Goal: Information Seeking & Learning: Learn about a topic

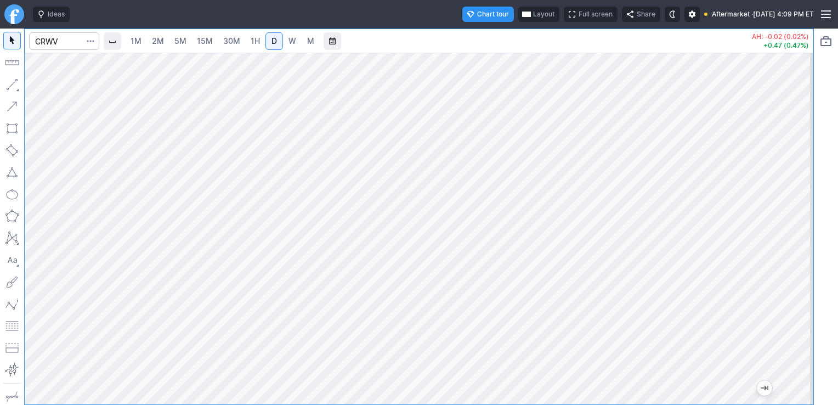
drag, startPoint x: 0, startPoint y: 0, endPoint x: 252, endPoint y: 40, distance: 255.6
click at [252, 40] on span "1H" at bounding box center [255, 40] width 9 height 9
click at [239, 43] on span "30M" at bounding box center [231, 40] width 17 height 9
click at [202, 40] on span "15M" at bounding box center [205, 40] width 16 height 9
click at [190, 42] on link "5M" at bounding box center [181, 41] width 22 height 18
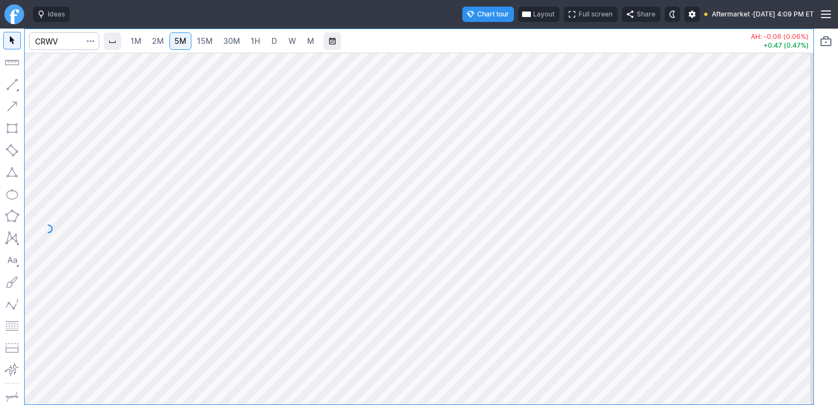
click at [272, 42] on span "D" at bounding box center [274, 40] width 5 height 9
click at [77, 43] on input "Search" at bounding box center [64, 41] width 70 height 18
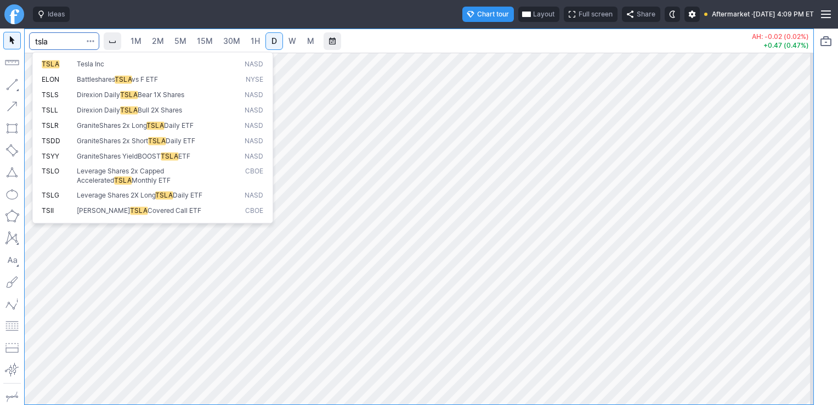
type input "tsla"
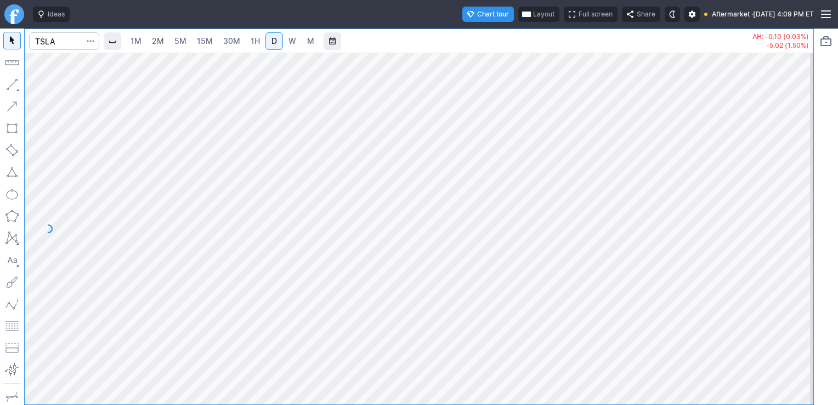
click at [250, 42] on link "1H" at bounding box center [255, 41] width 19 height 18
click at [144, 37] on link "1M" at bounding box center [136, 41] width 21 height 18
click at [159, 38] on span "2M" at bounding box center [158, 40] width 12 height 9
drag, startPoint x: 799, startPoint y: 161, endPoint x: 802, endPoint y: 200, distance: 38.5
click at [802, 200] on div at bounding box center [802, 226] width 23 height 324
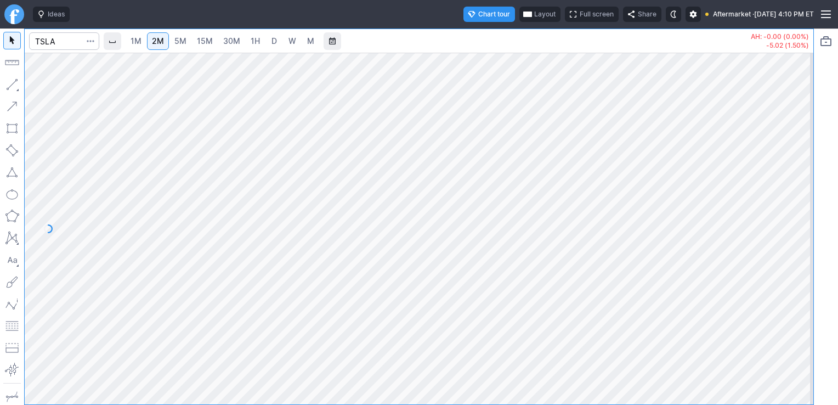
click at [180, 36] on span "5M" at bounding box center [180, 41] width 12 height 11
click at [75, 41] on input "Search" at bounding box center [64, 41] width 70 height 18
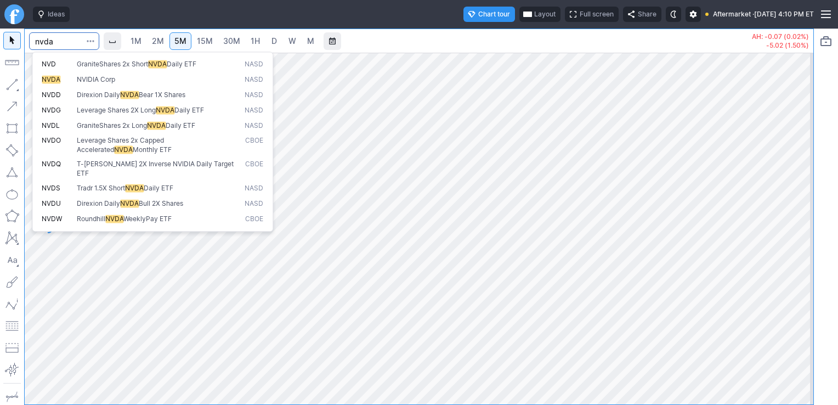
type input "nvda"
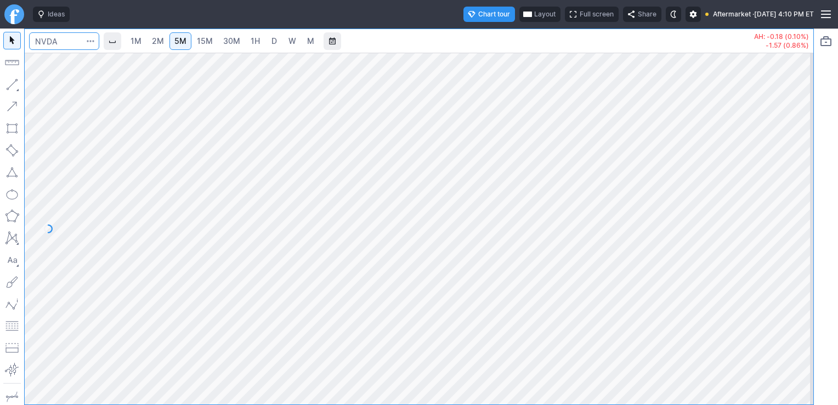
click at [75, 41] on input "Search" at bounding box center [64, 41] width 70 height 18
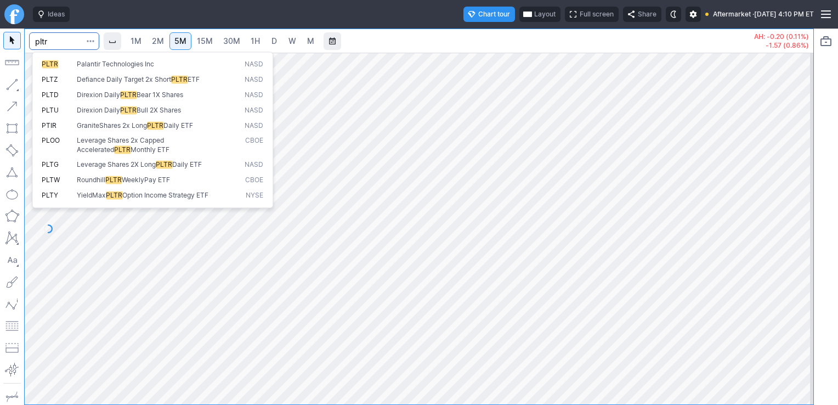
type input "pltr"
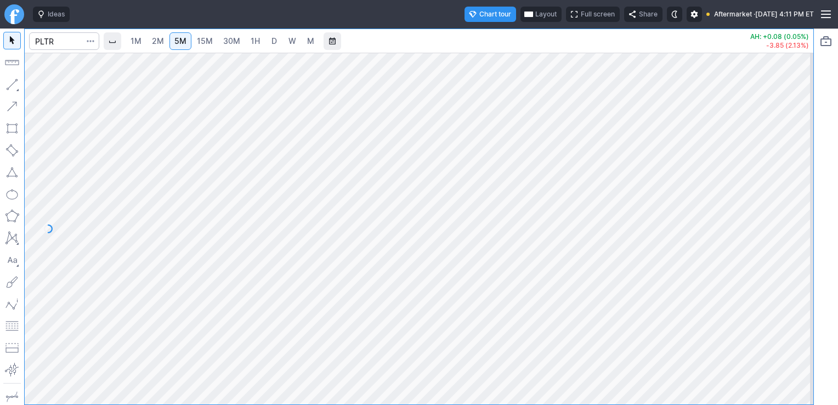
click at [272, 40] on span "D" at bounding box center [274, 40] width 5 height 9
